Goal: Information Seeking & Learning: Compare options

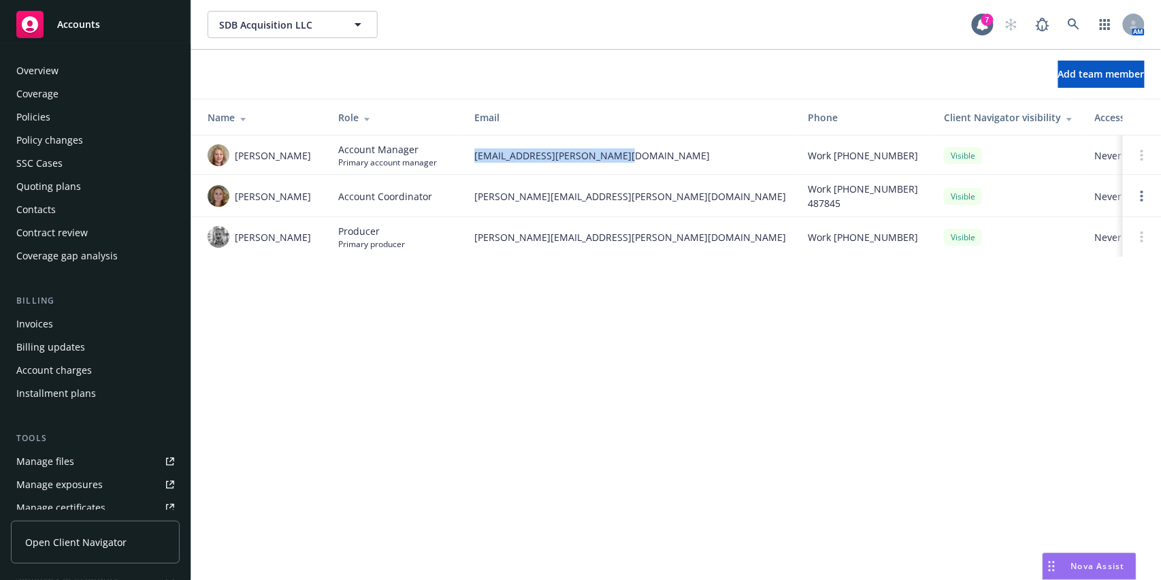
click at [56, 188] on div "Quoting plans" at bounding box center [48, 187] width 65 height 22
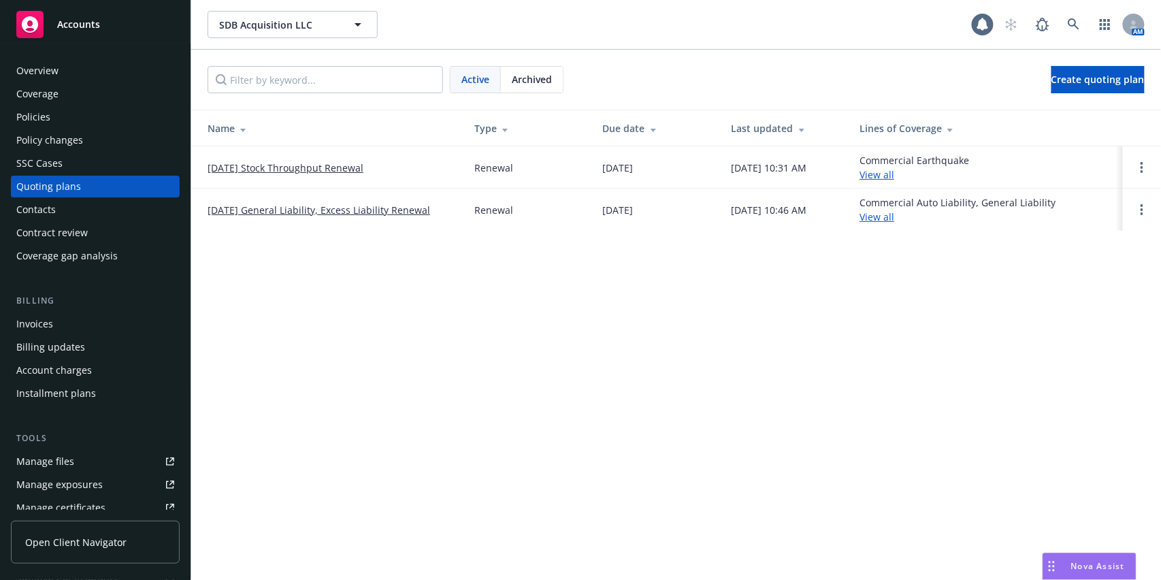
click at [309, 171] on link "[DATE] Stock Throughput Renewal" at bounding box center [285, 168] width 156 height 14
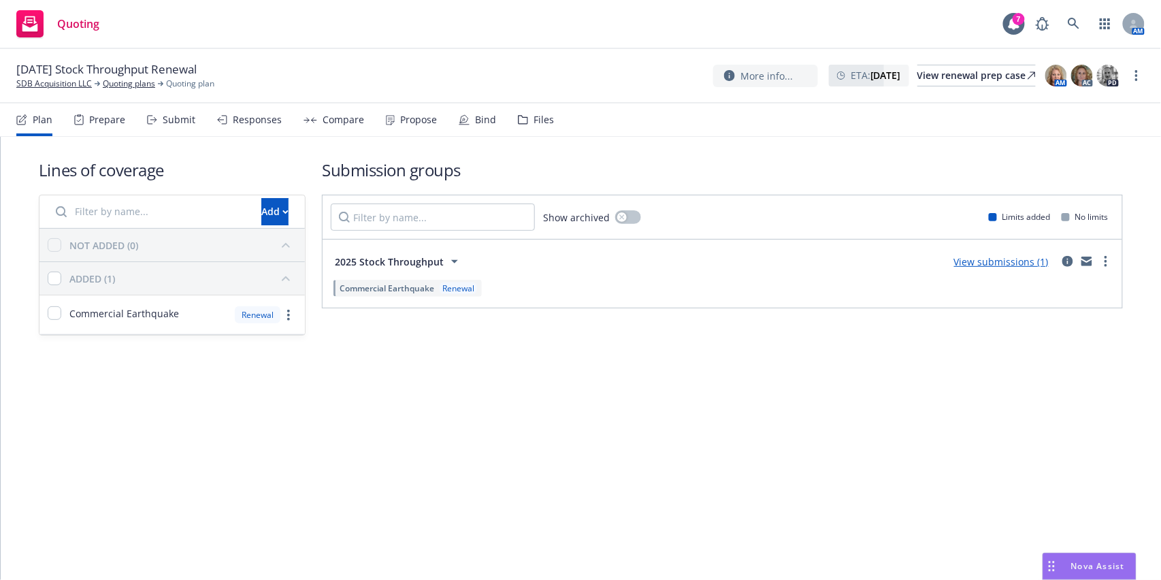
click at [252, 125] on div "Responses" at bounding box center [257, 119] width 49 height 11
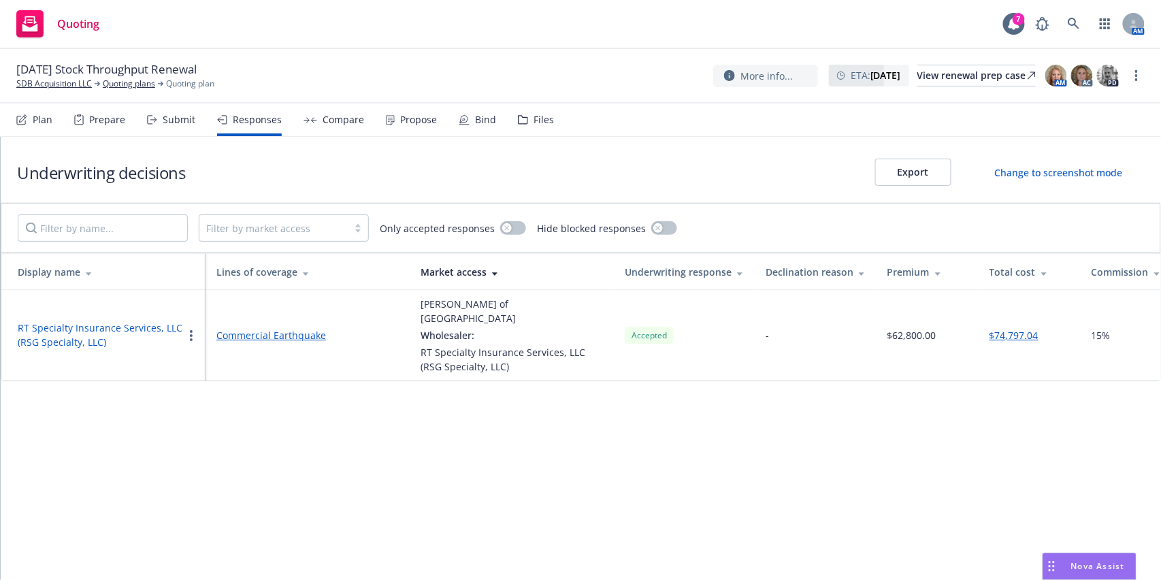
click at [345, 117] on div "Compare" at bounding box center [342, 119] width 41 height 11
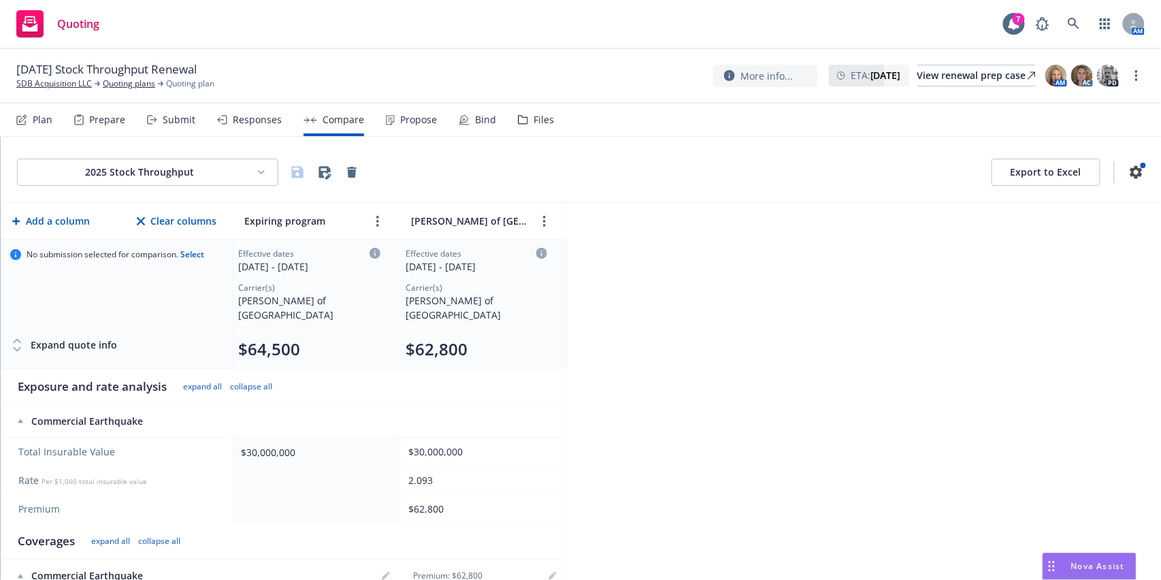
click at [512, 116] on div "Plan Prepare Submit Responses Compare Propose Bind Files" at bounding box center [284, 119] width 537 height 33
click at [539, 124] on div "Files" at bounding box center [543, 119] width 20 height 11
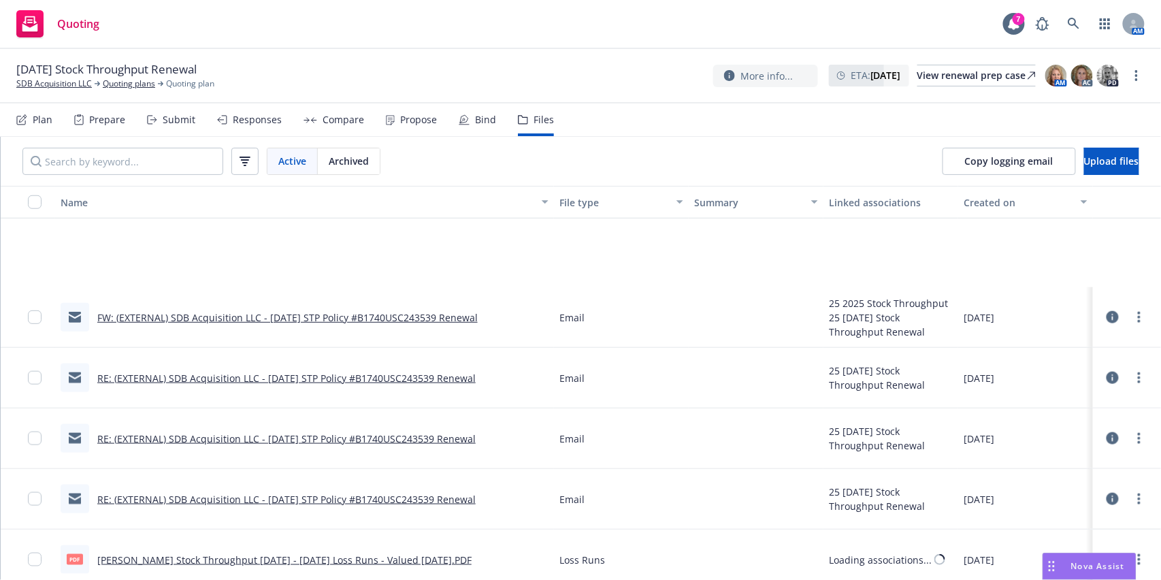
scroll to position [635, 0]
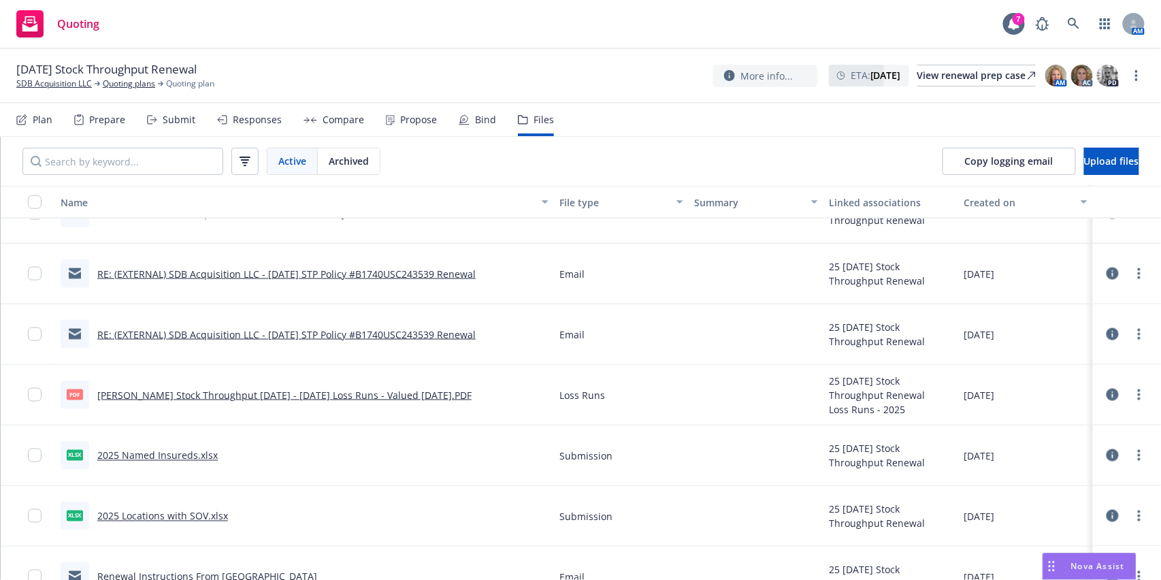
click at [165, 507] on link "2025 Locations with SOV.xlsx" at bounding box center [162, 516] width 131 height 13
click at [153, 454] on link "2025 Named Insureds.xlsx" at bounding box center [157, 455] width 120 height 13
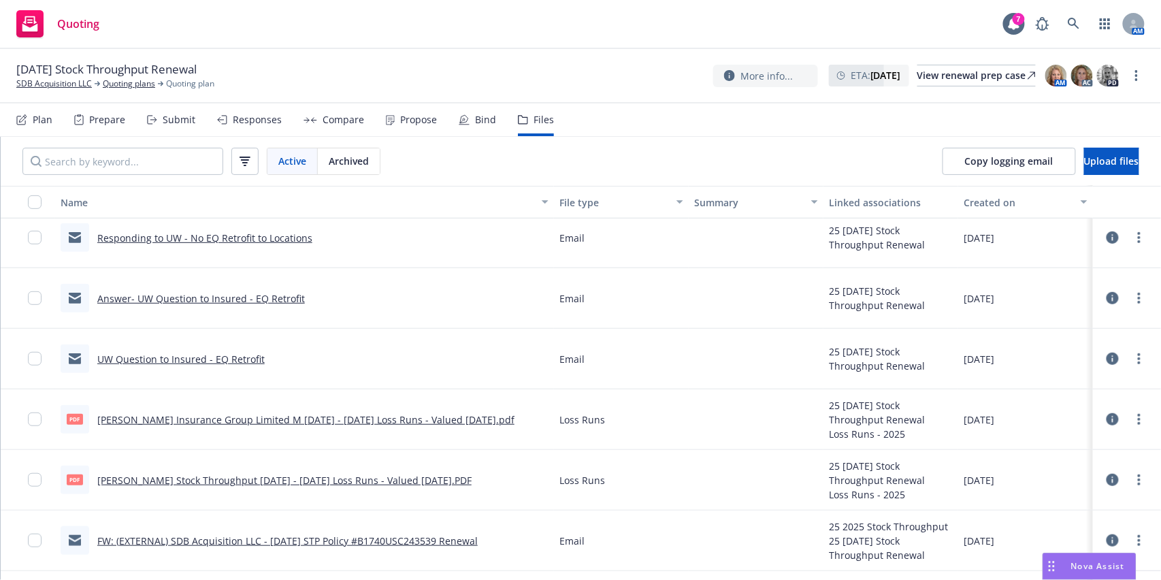
scroll to position [272, 0]
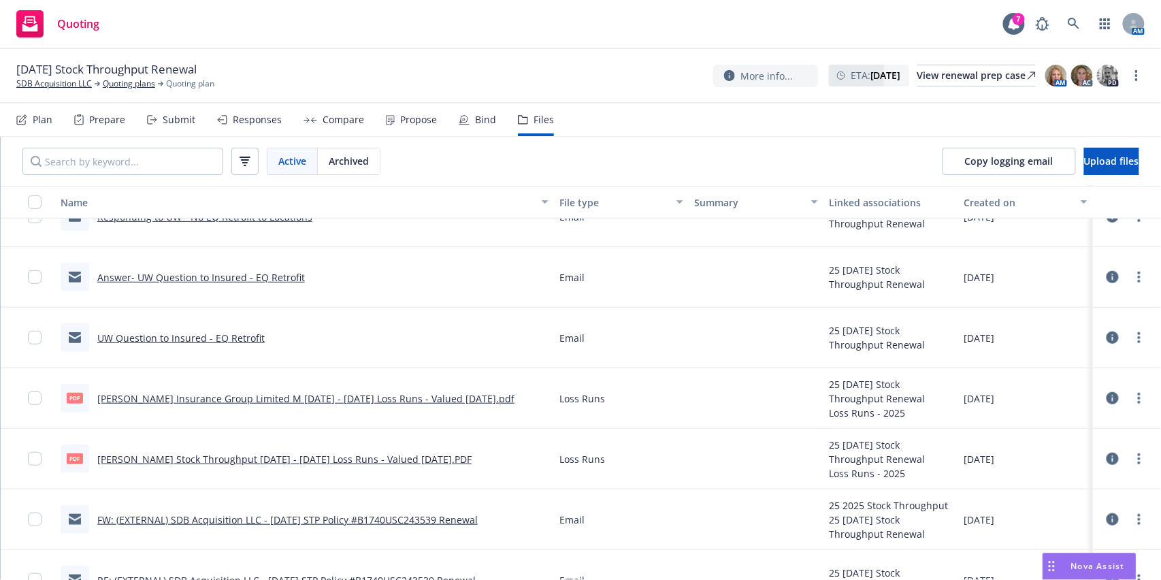
click at [253, 127] on div "Responses" at bounding box center [249, 119] width 65 height 33
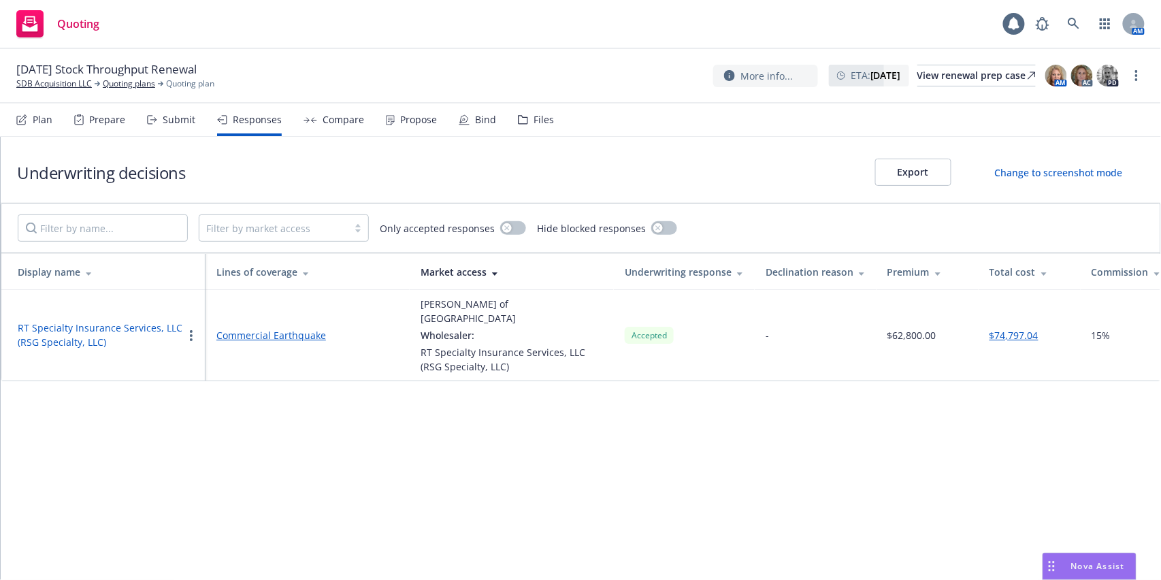
click at [331, 120] on div "Compare" at bounding box center [342, 119] width 41 height 11
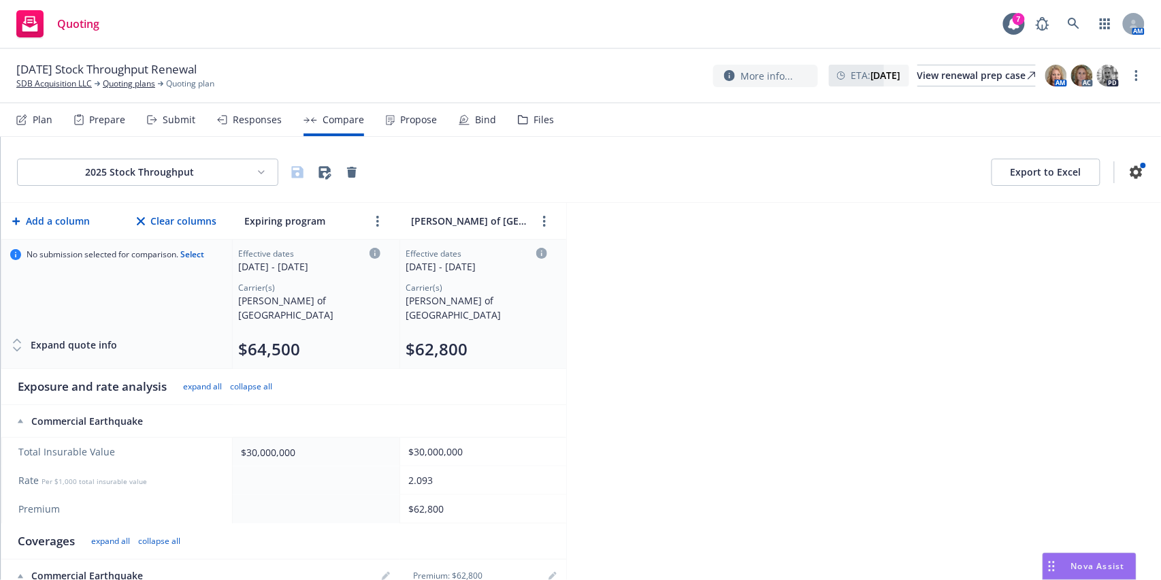
click at [549, 116] on nav "Plan Prepare Submit Responses Compare Propose Bind Files" at bounding box center [580, 119] width 1128 height 33
click at [522, 128] on div "Files" at bounding box center [536, 119] width 36 height 33
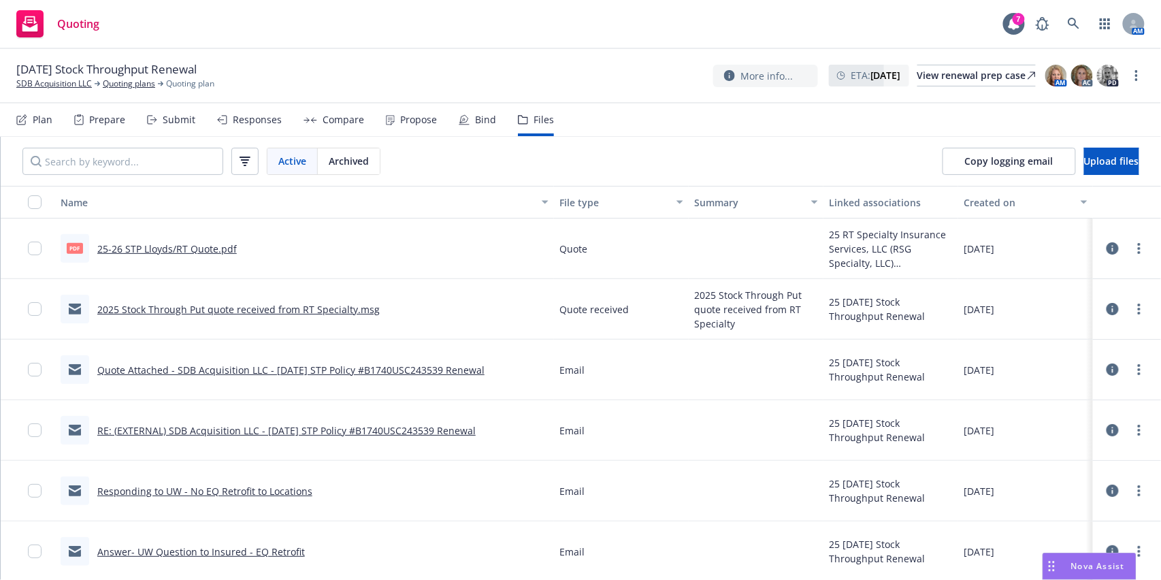
click at [130, 93] on div "09/01/25 Stock Throughput Renewal SDB Acquisition LLC Quoting plans Quoting pla…" at bounding box center [580, 76] width 1161 height 54
click at [134, 81] on link "Quoting plans" at bounding box center [129, 84] width 52 height 12
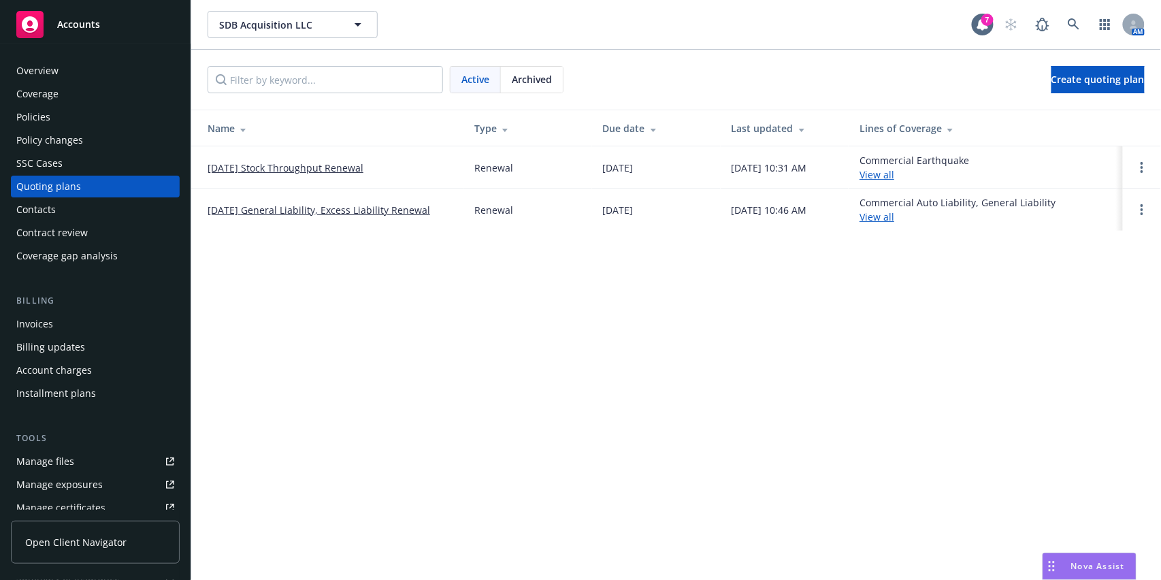
click at [542, 71] on div "Archived" at bounding box center [532, 80] width 62 height 26
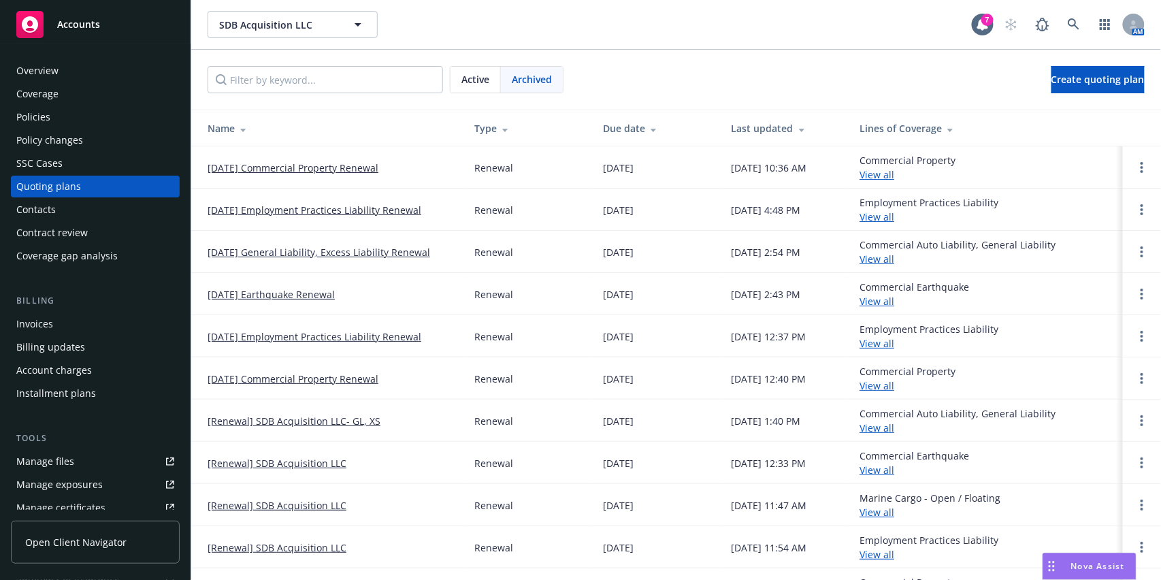
click at [266, 293] on link "[DATE] Earthquake Renewal" at bounding box center [270, 294] width 127 height 14
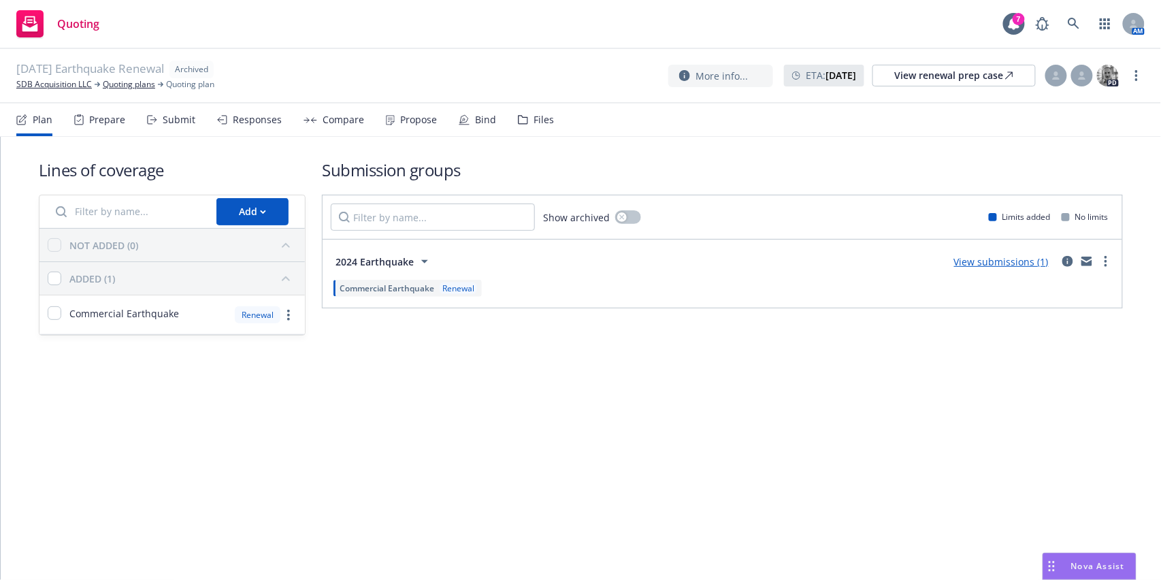
click at [537, 121] on div "Files" at bounding box center [543, 119] width 20 height 11
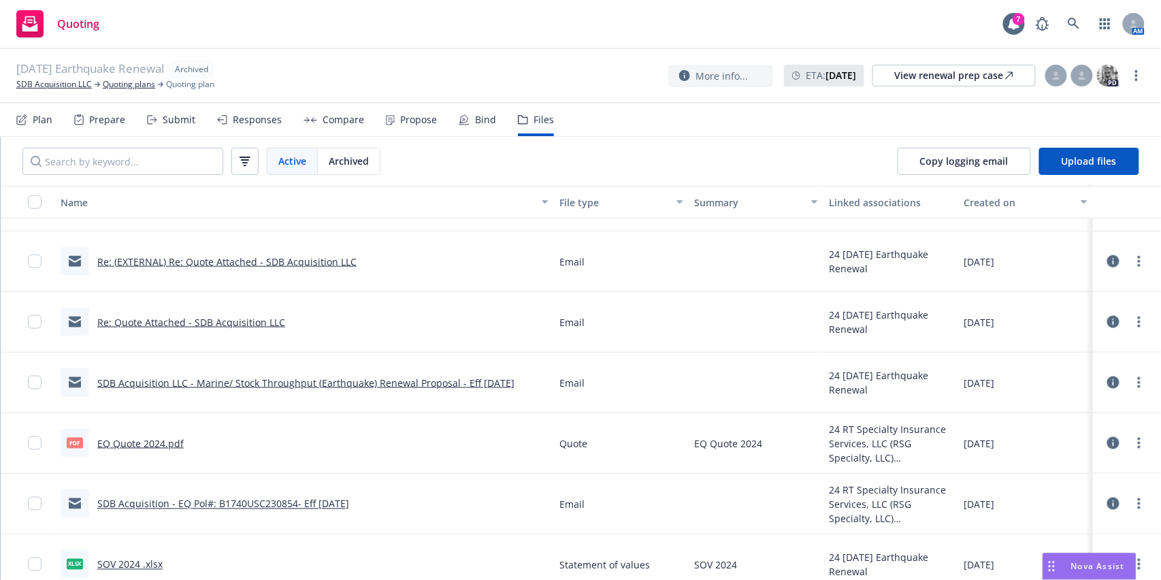
scroll to position [601, 0]
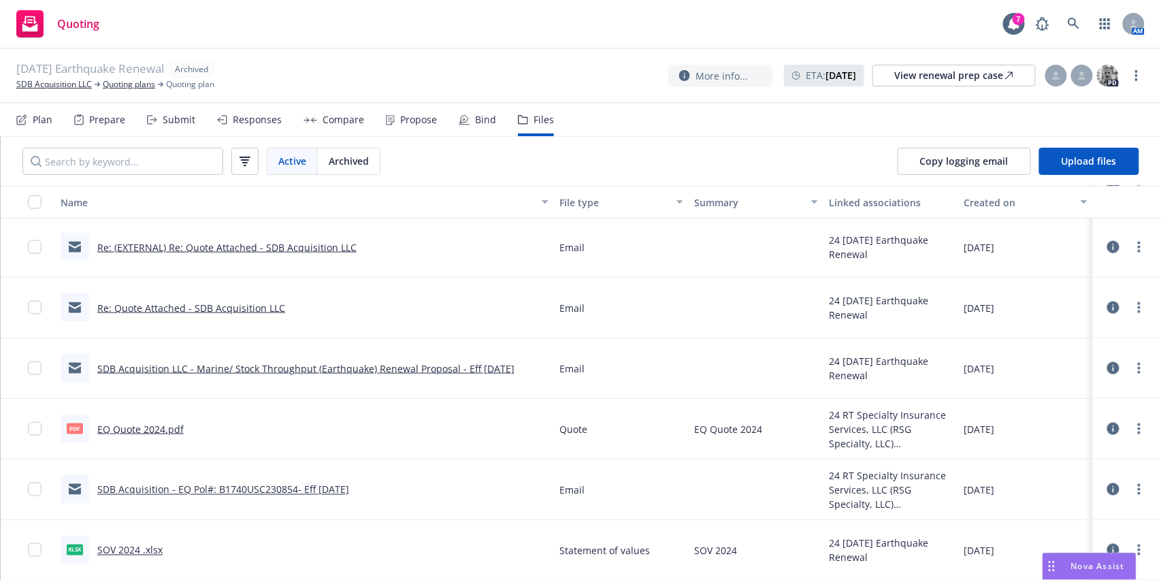
click at [136, 549] on link "SOV 2024 .xlsx" at bounding box center [129, 550] width 65 height 13
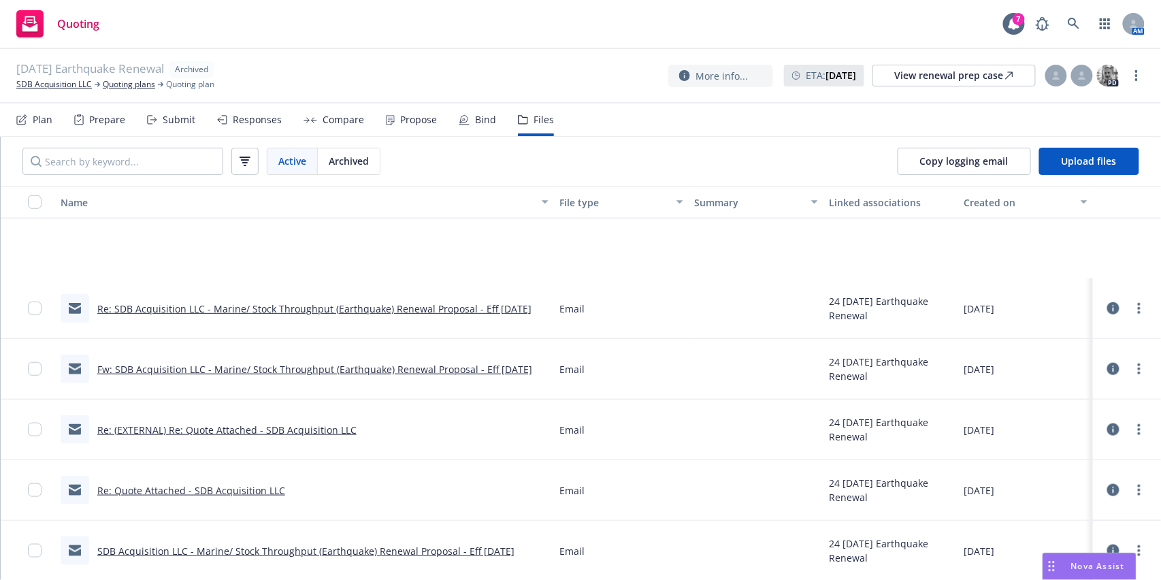
scroll to position [596, 0]
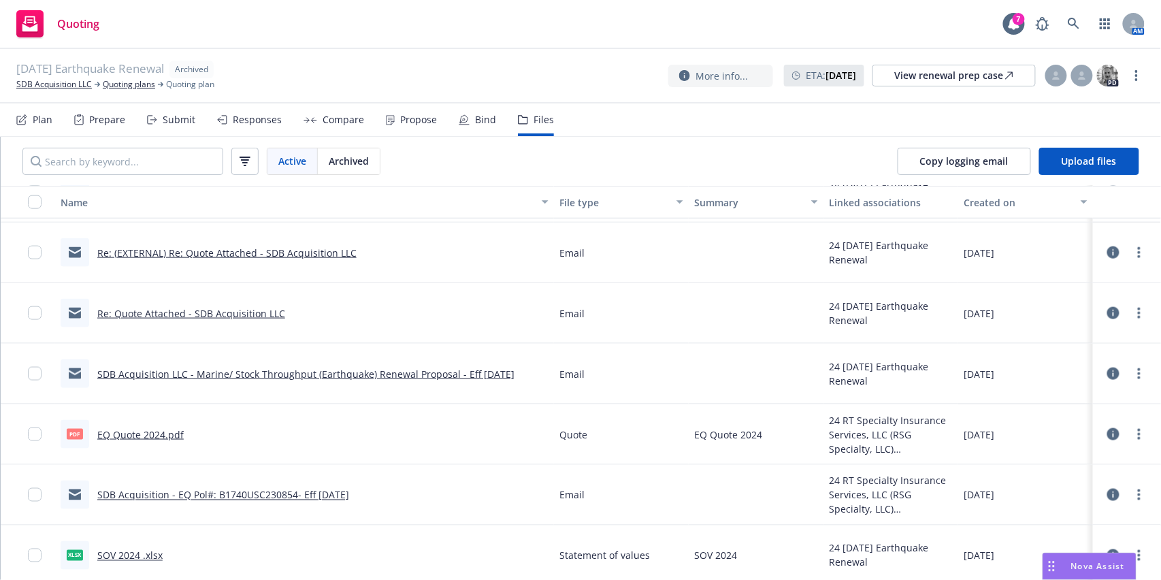
click at [135, 431] on link "EQ Quote 2024.pdf" at bounding box center [140, 434] width 86 height 13
click at [124, 83] on link "Quoting plans" at bounding box center [129, 84] width 52 height 12
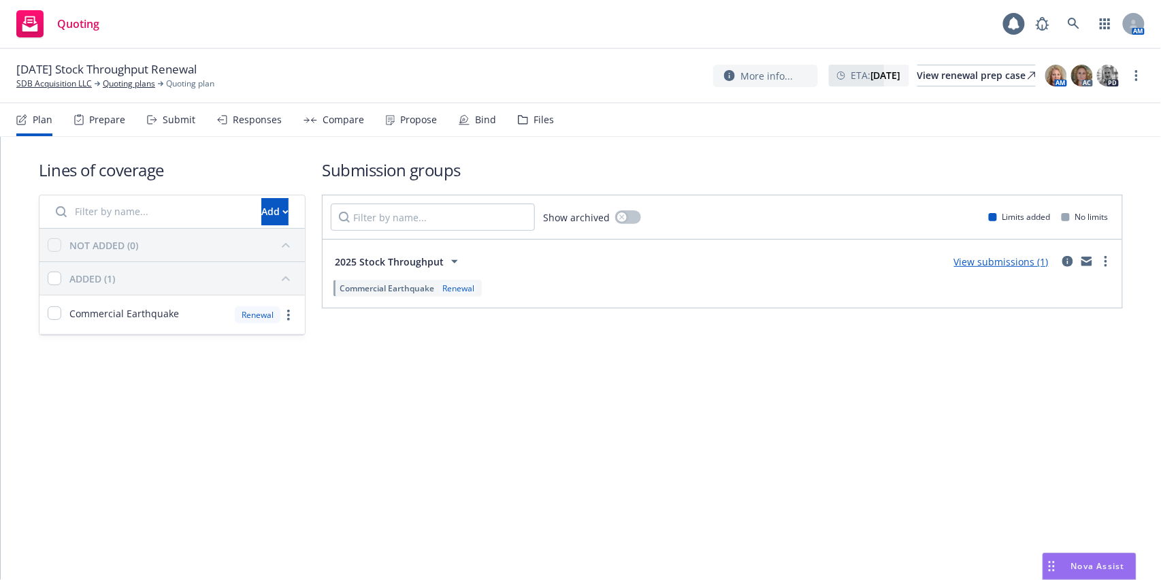
click at [539, 128] on div "Files" at bounding box center [536, 119] width 36 height 33
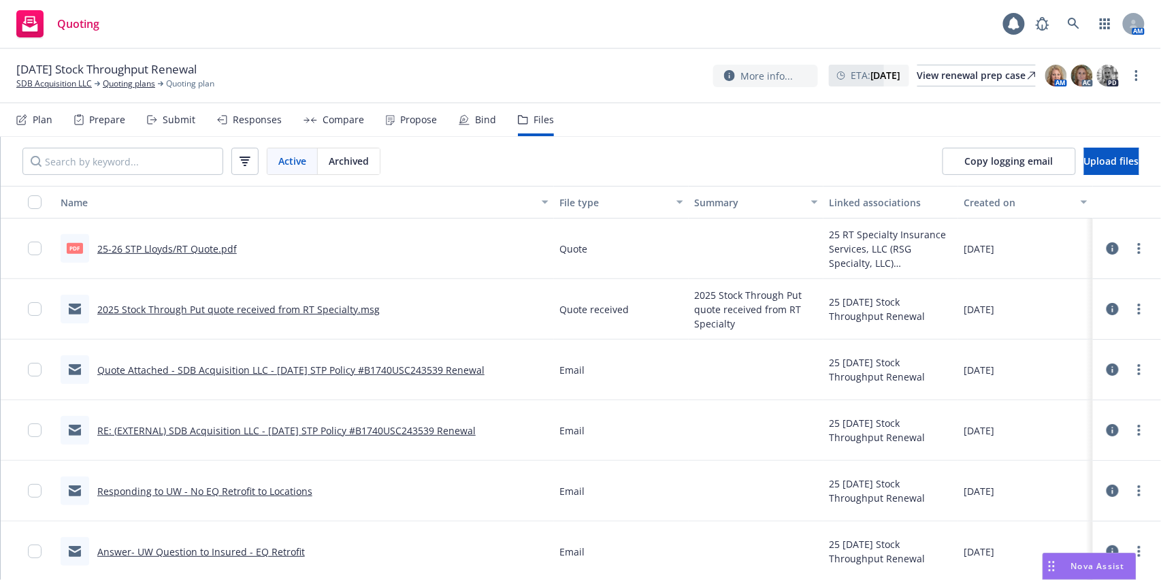
click at [188, 246] on link "25-26 STP Lloyds/RT Quote.pdf" at bounding box center [166, 248] width 139 height 13
drag, startPoint x: 63, startPoint y: 68, endPoint x: 19, endPoint y: 71, distance: 44.3
click at [19, 71] on span "[DATE] Stock Throughput Renewal" at bounding box center [106, 69] width 180 height 16
copy span "09/01/25"
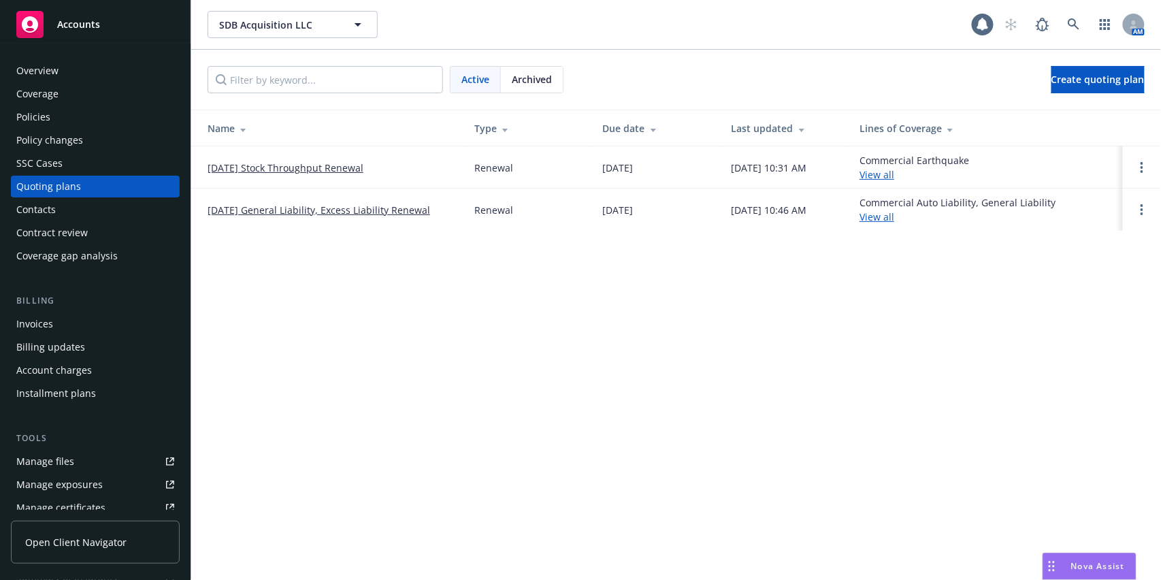
click at [239, 161] on link "[DATE] Stock Throughput Renewal" at bounding box center [285, 168] width 156 height 14
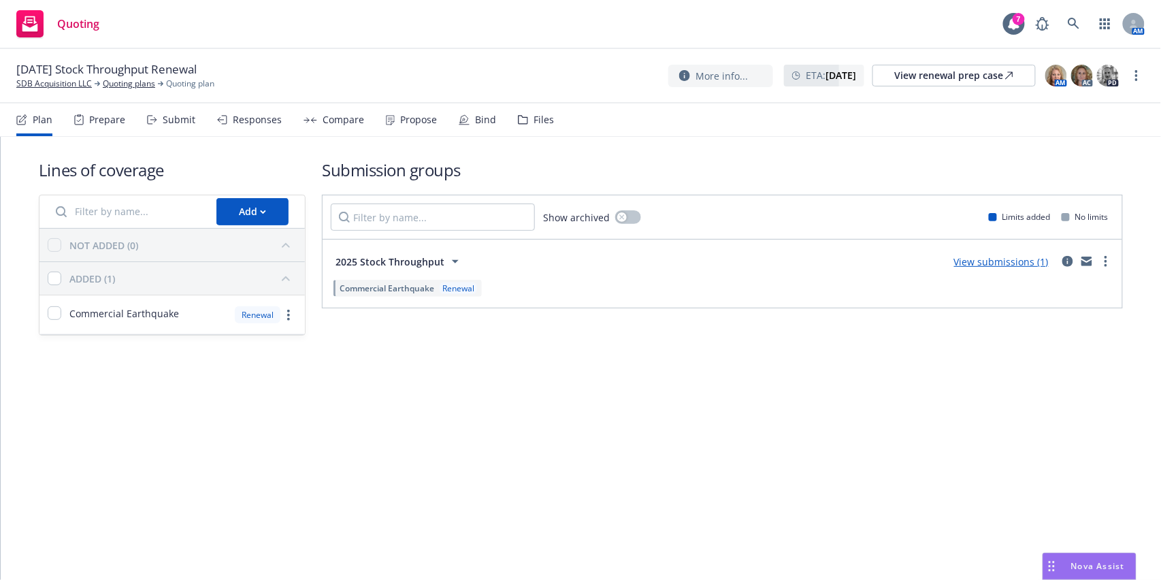
click at [171, 129] on div "Submit" at bounding box center [171, 119] width 48 height 33
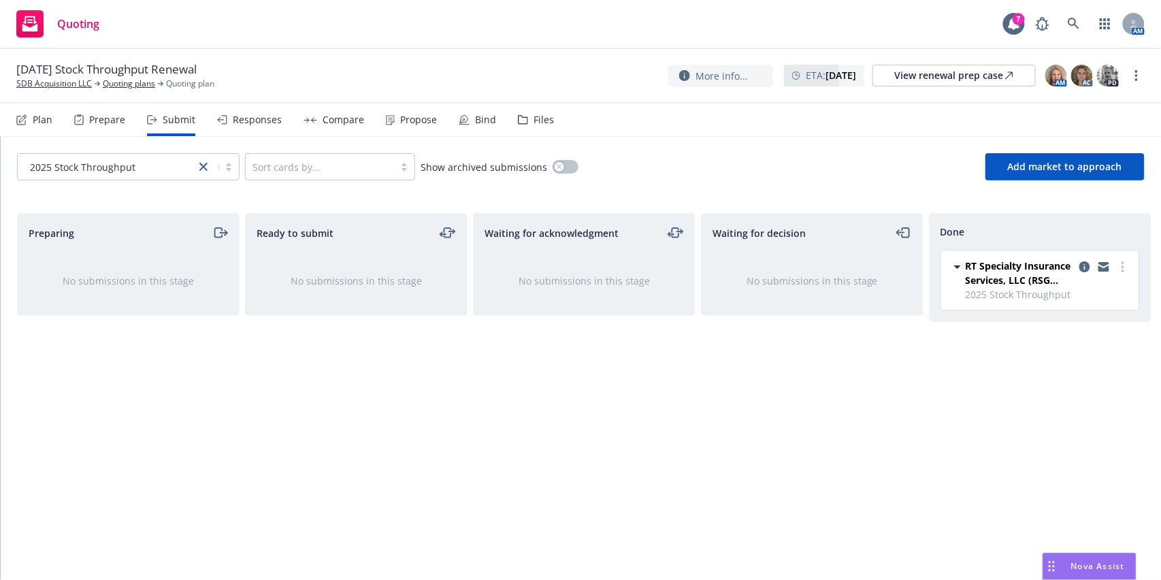
click at [110, 122] on div "Prepare" at bounding box center [107, 119] width 36 height 11
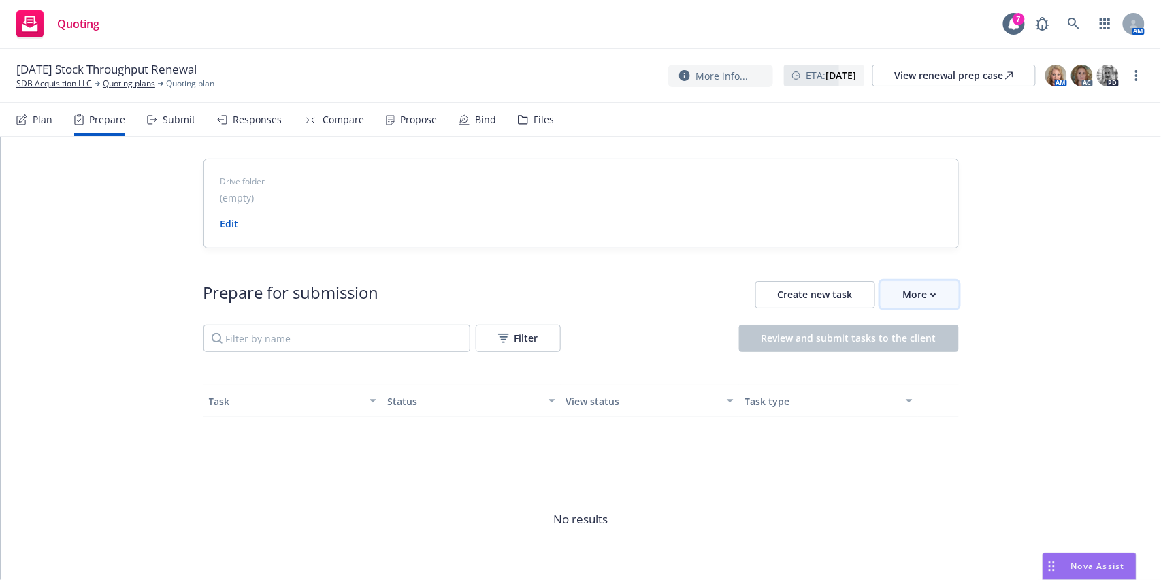
click at [895, 291] on button "More" at bounding box center [919, 294] width 78 height 27
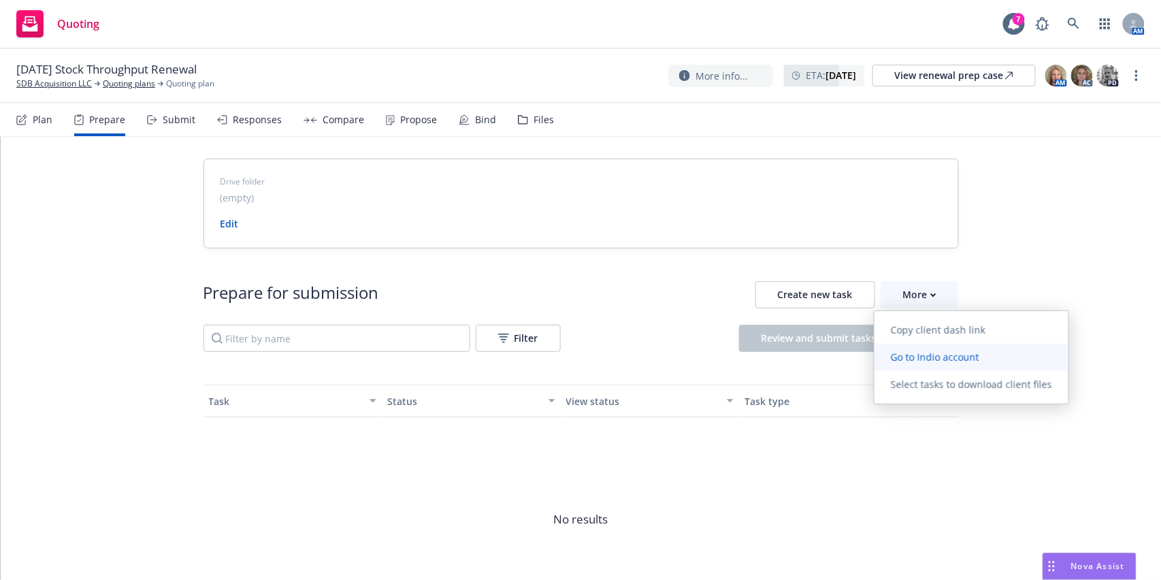
click at [960, 354] on span "Go to Indio account" at bounding box center [934, 356] width 121 height 13
